Goal: Information Seeking & Learning: Check status

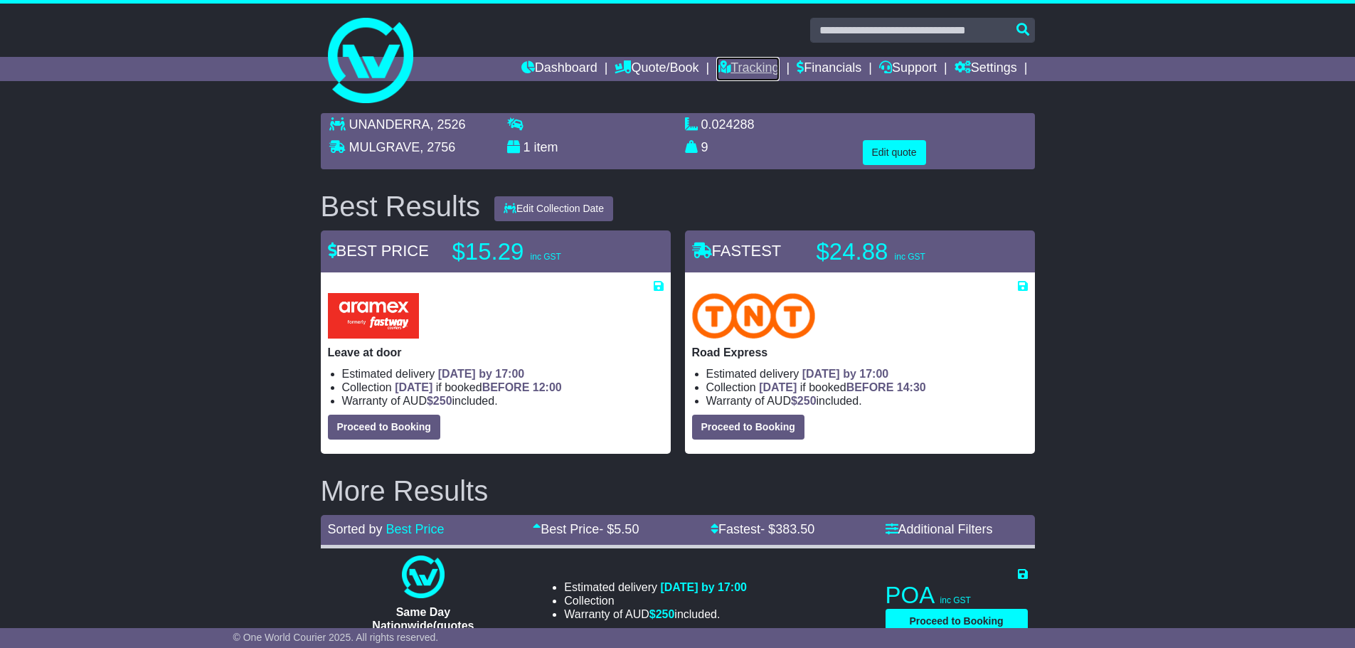
click at [720, 65] on link "Tracking" at bounding box center [747, 69] width 63 height 24
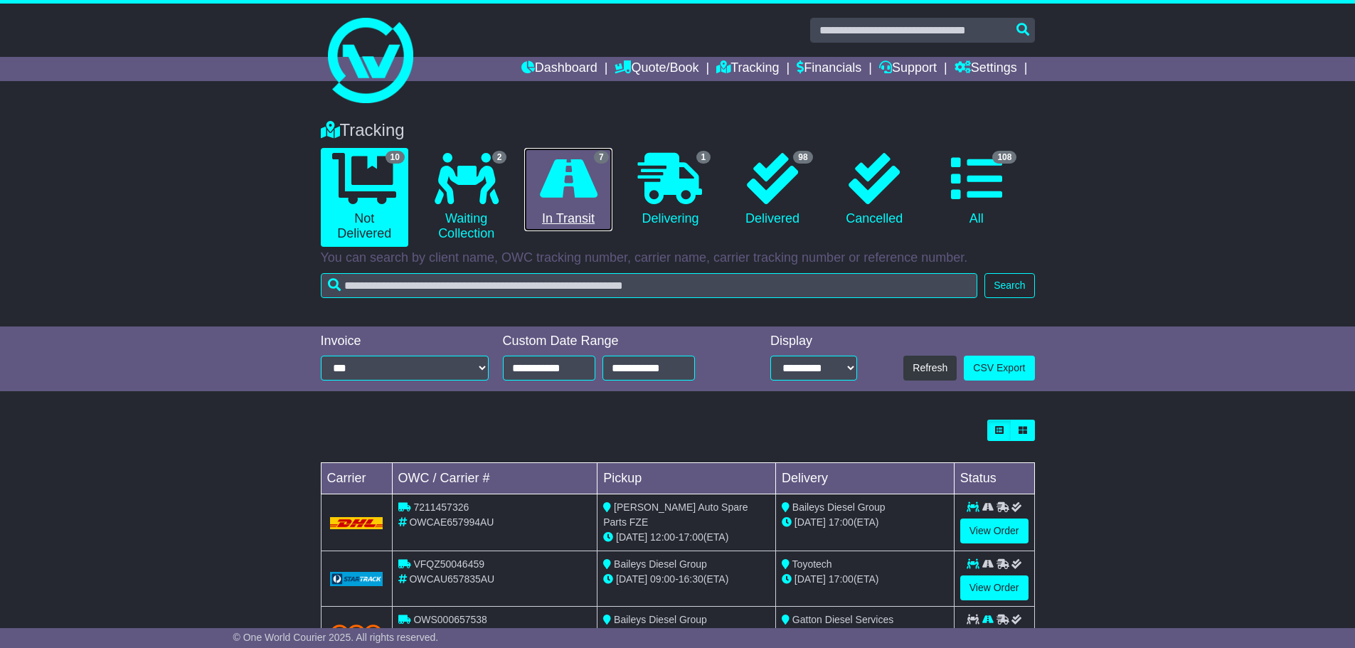
click at [572, 205] on link "7 In Transit" at bounding box center [567, 190] width 87 height 84
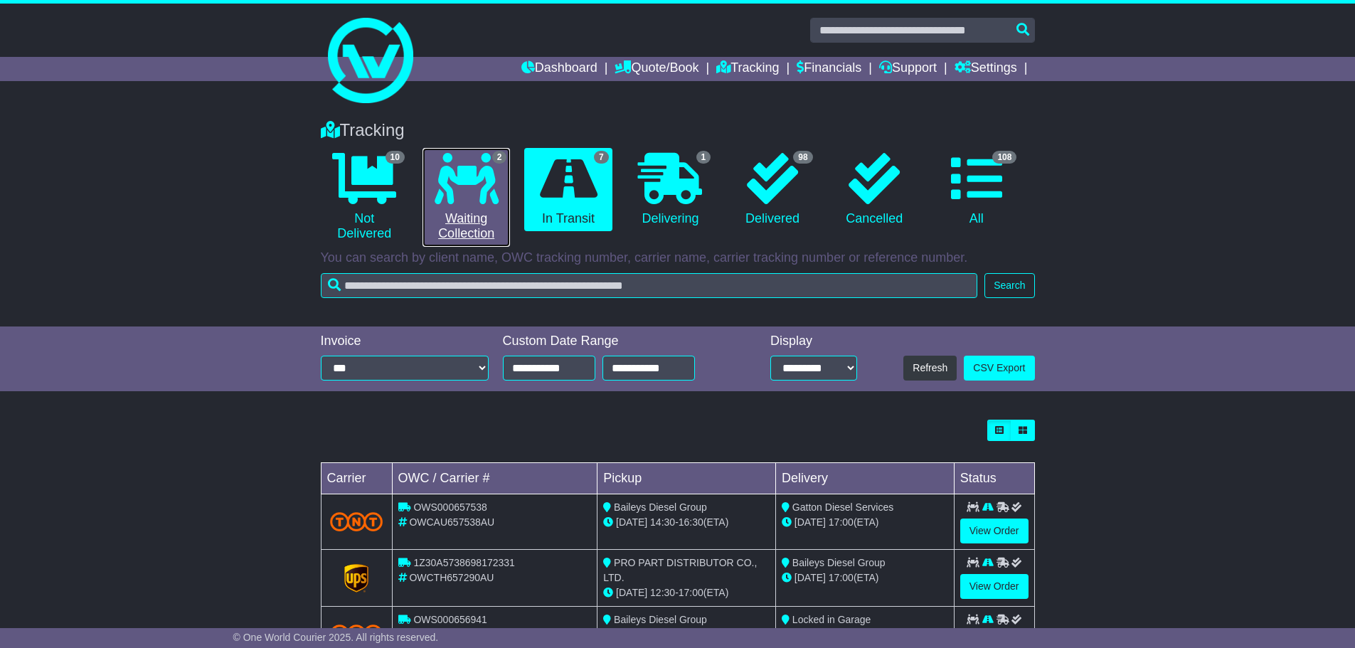
click at [458, 214] on link "2 Waiting Collection" at bounding box center [465, 197] width 87 height 99
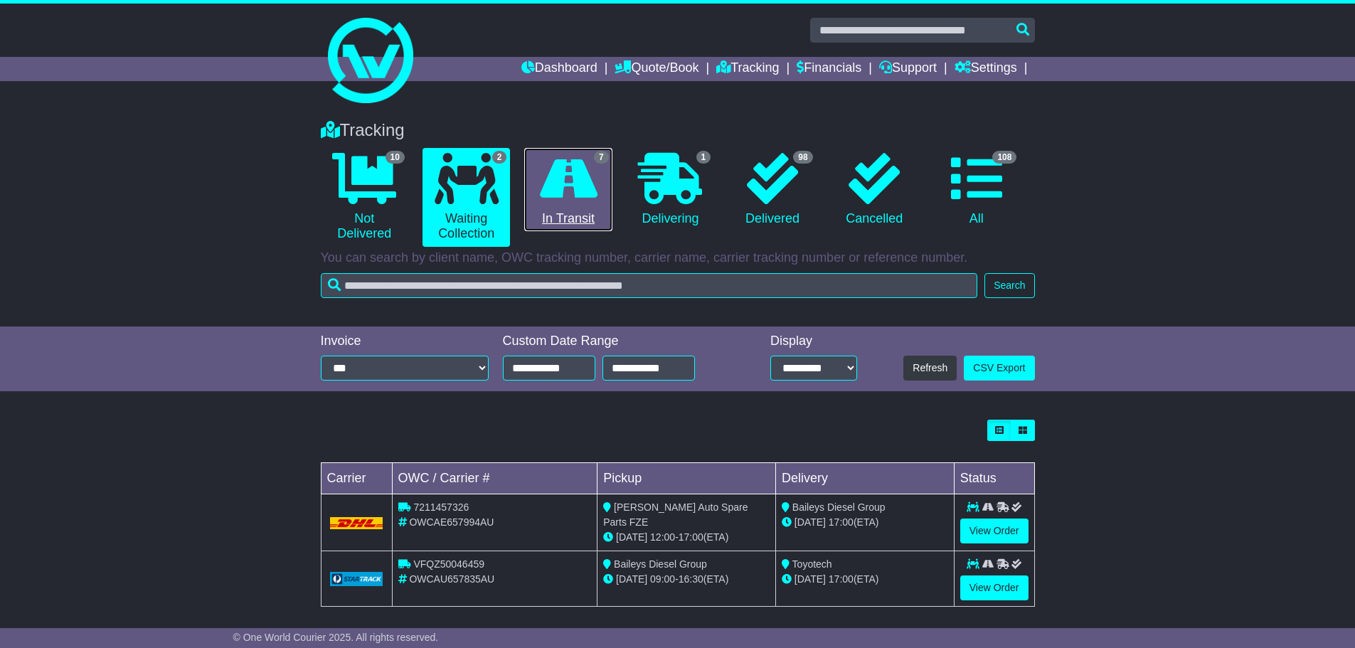
click at [549, 203] on icon at bounding box center [569, 178] width 58 height 51
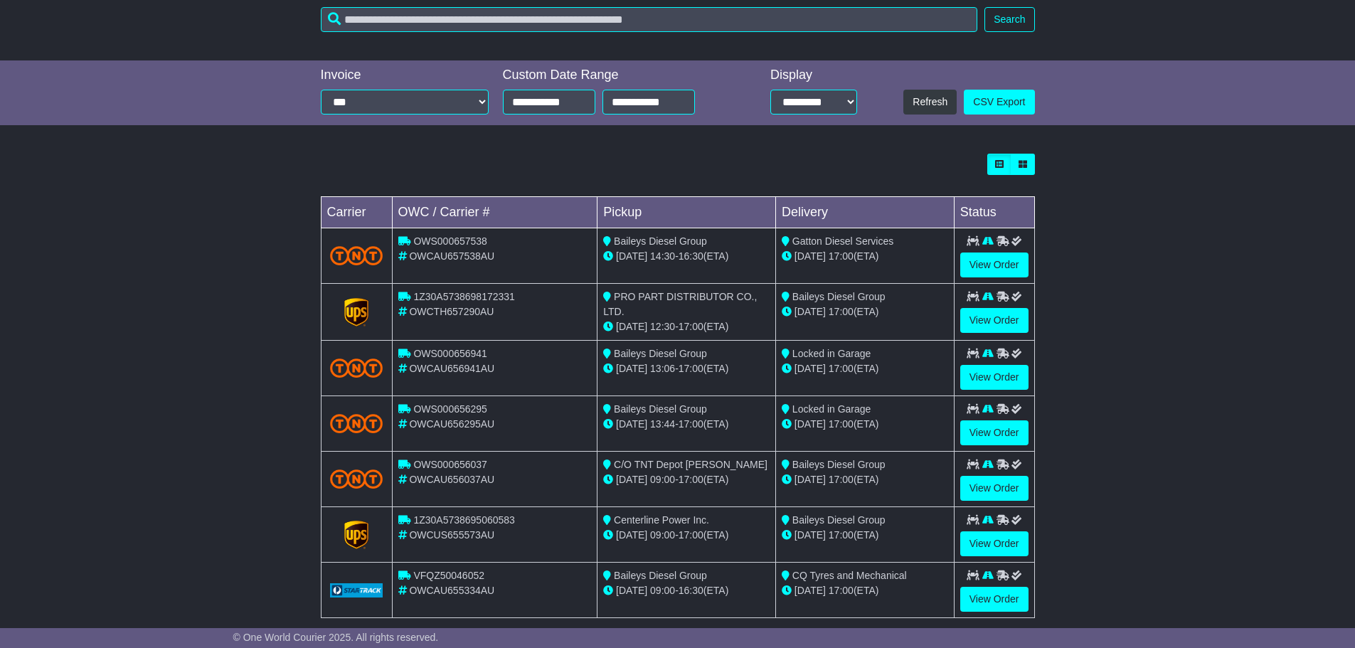
scroll to position [284, 0]
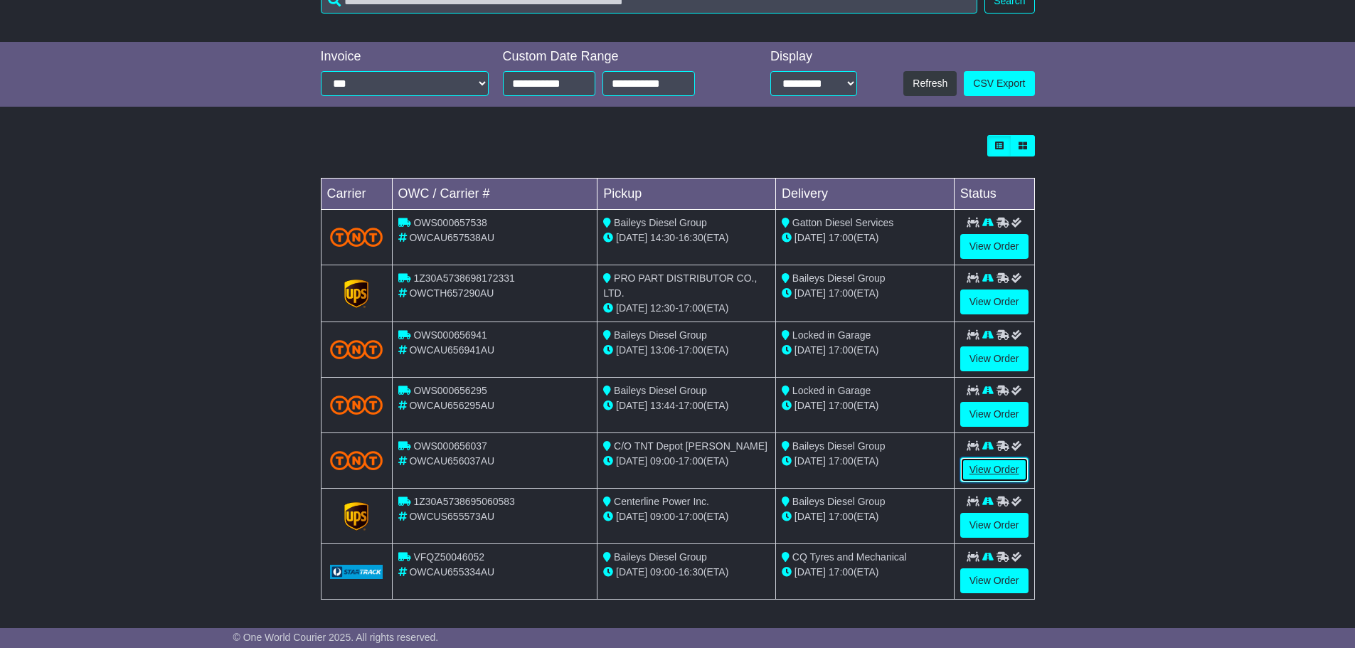
click at [969, 467] on link "View Order" at bounding box center [994, 469] width 68 height 25
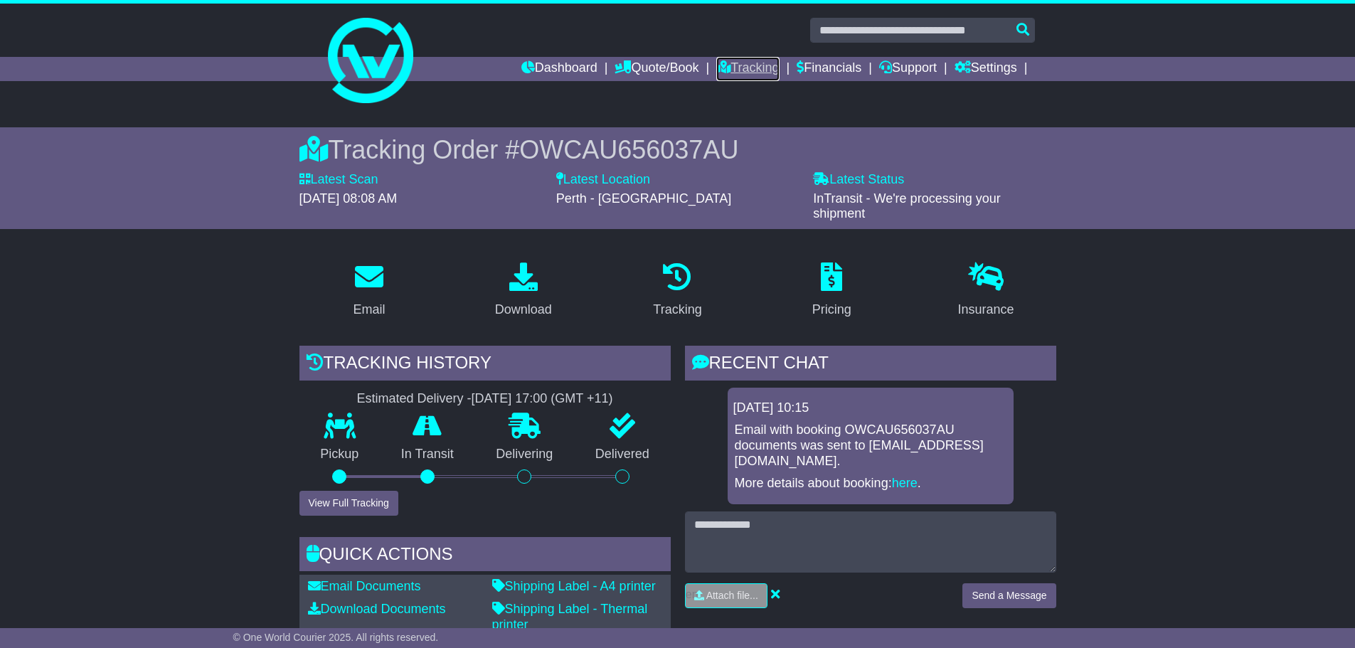
click at [716, 63] on icon at bounding box center [723, 66] width 14 height 13
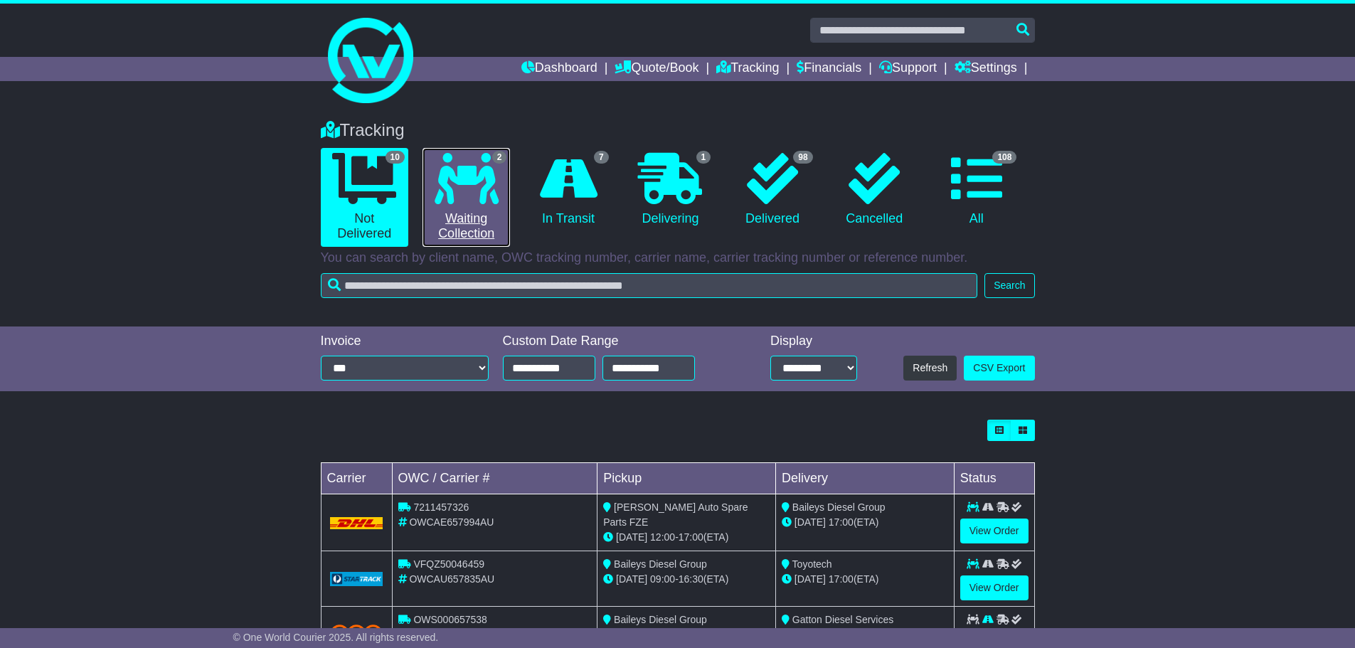
click at [469, 240] on link "2 Waiting Collection" at bounding box center [465, 197] width 87 height 99
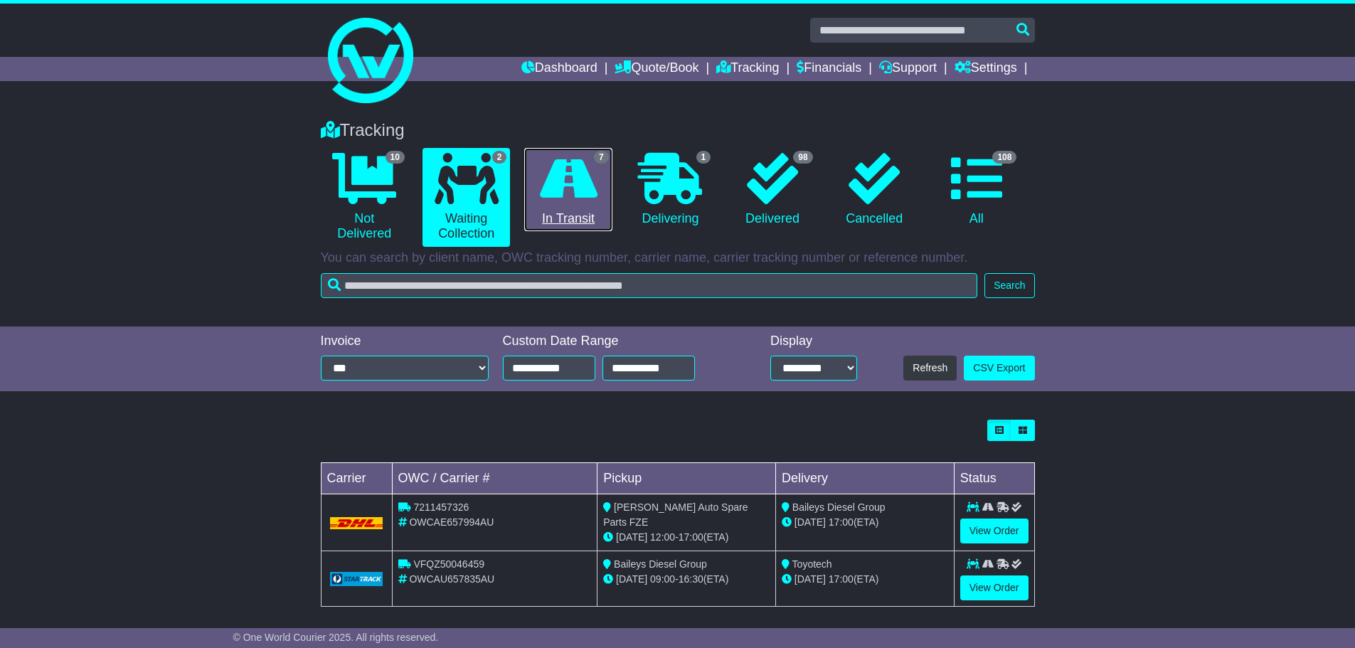
click at [564, 205] on link "7 In Transit" at bounding box center [567, 190] width 87 height 84
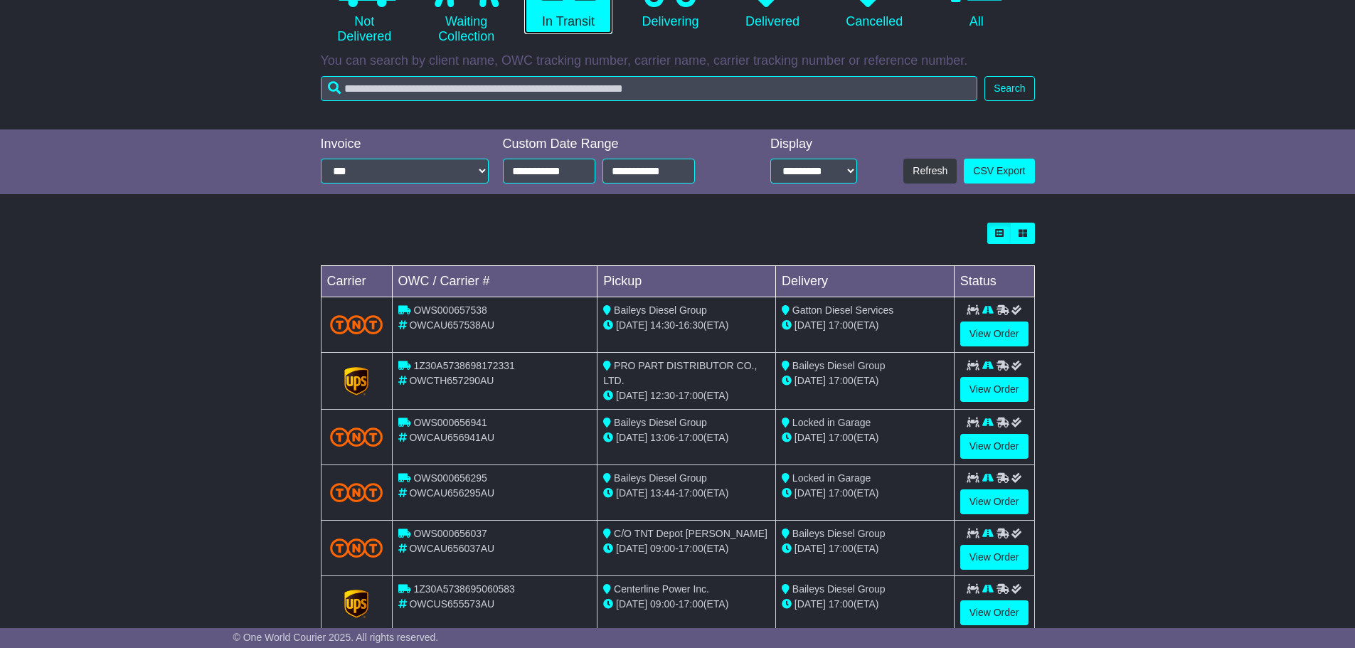
scroll to position [73, 0]
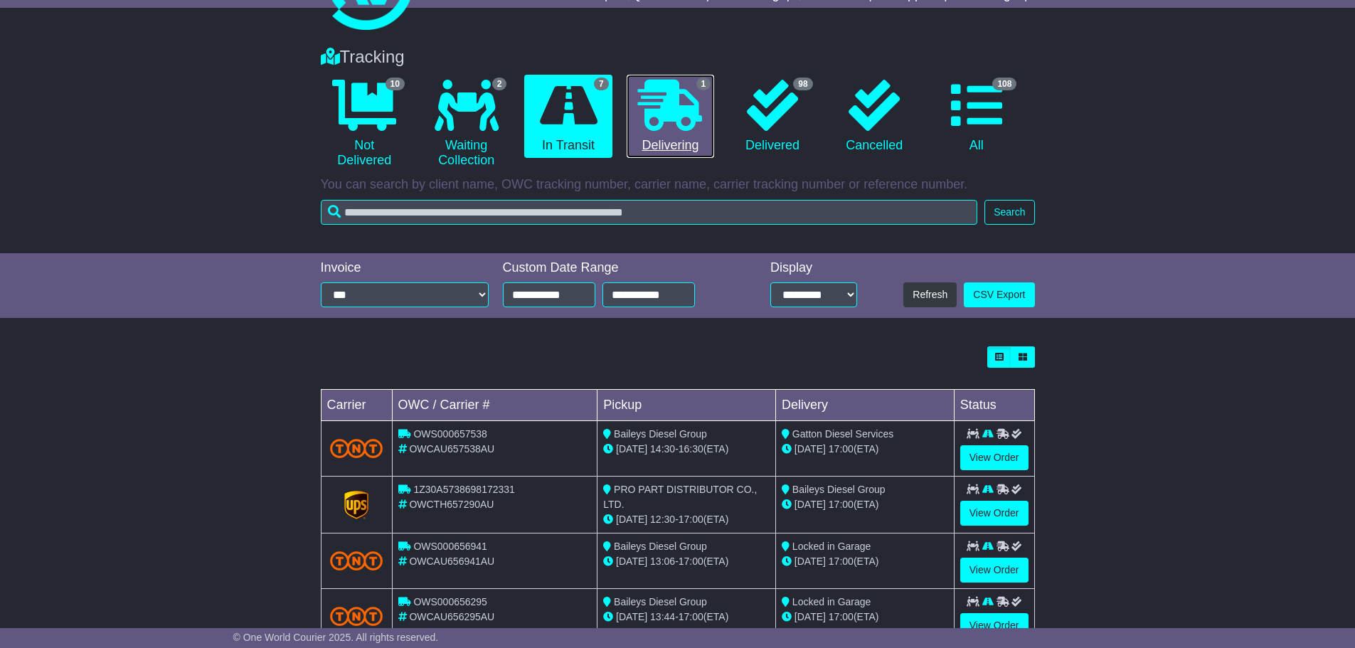
click at [673, 142] on link "1 Delivering" at bounding box center [669, 117] width 87 height 84
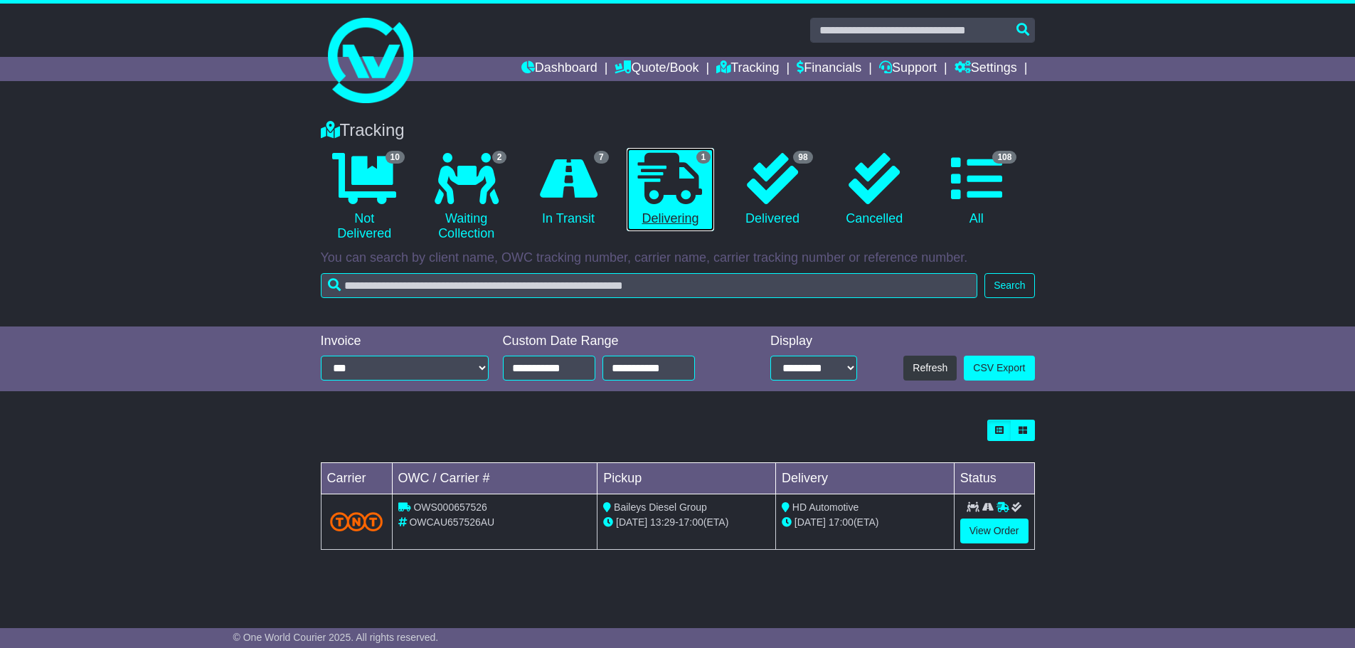
scroll to position [0, 0]
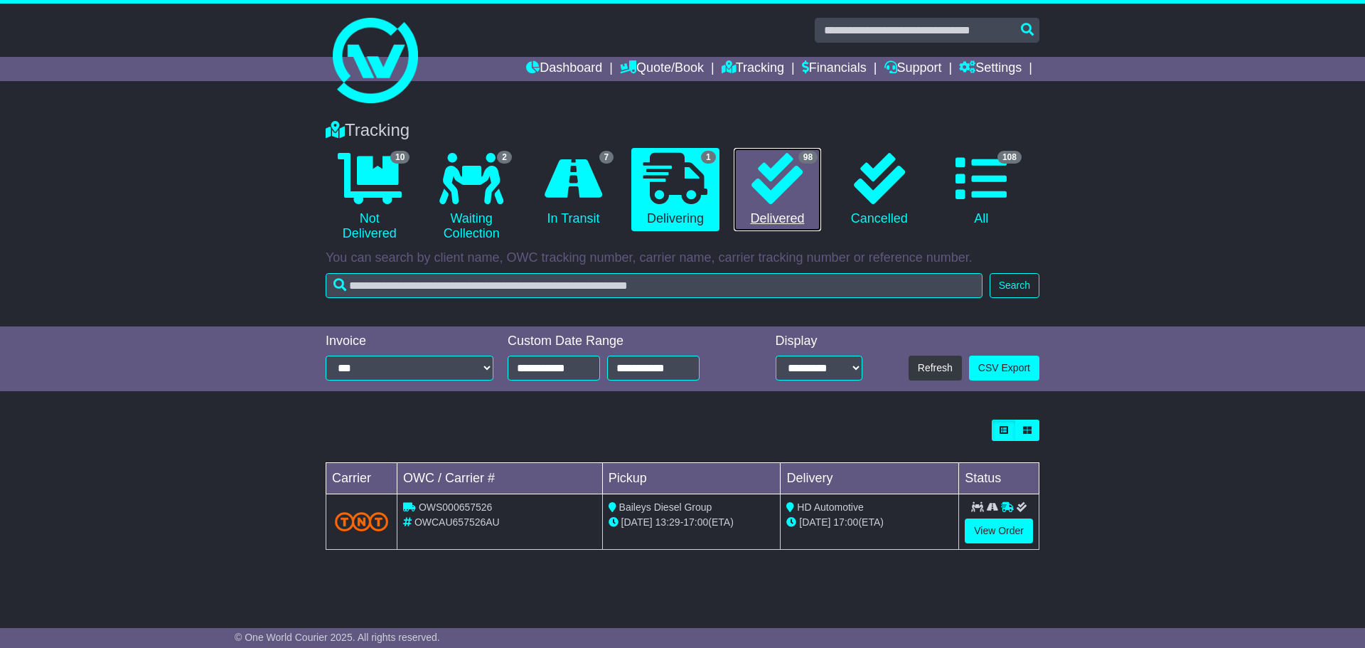
click at [758, 179] on icon at bounding box center [777, 178] width 51 height 51
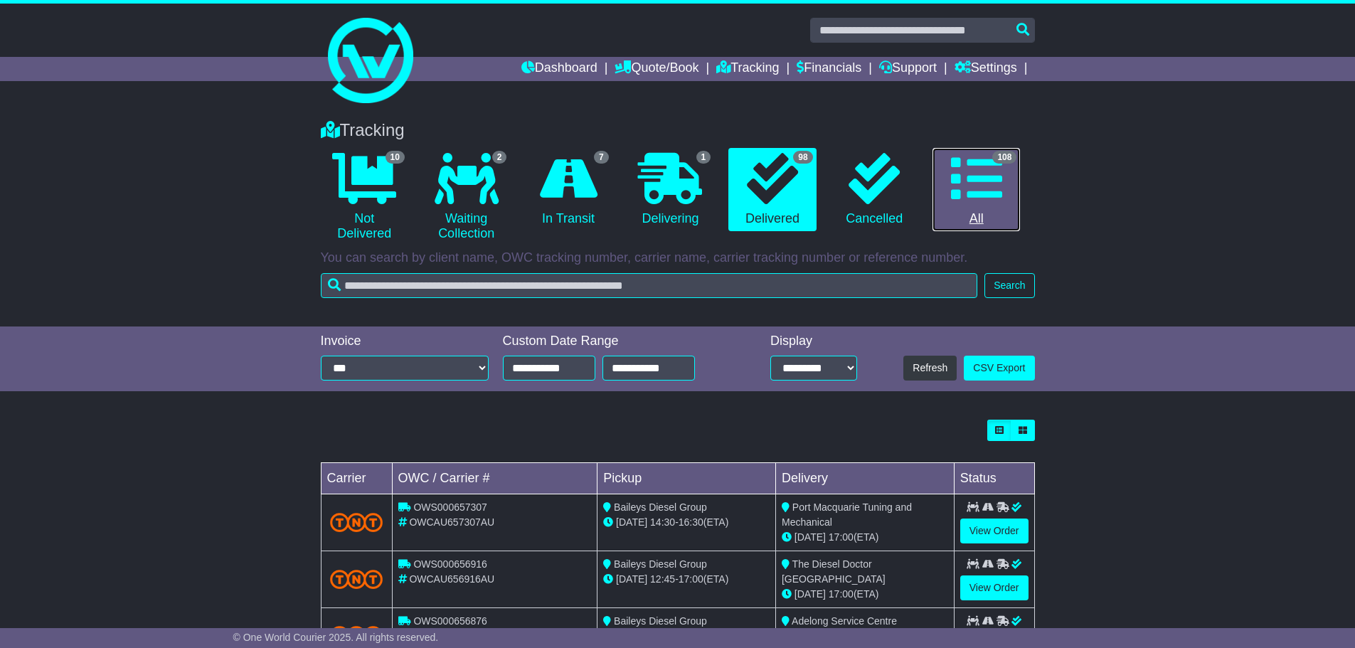
click at [939, 195] on link "108 All" at bounding box center [975, 190] width 87 height 84
